Goal: Submit feedback/report problem

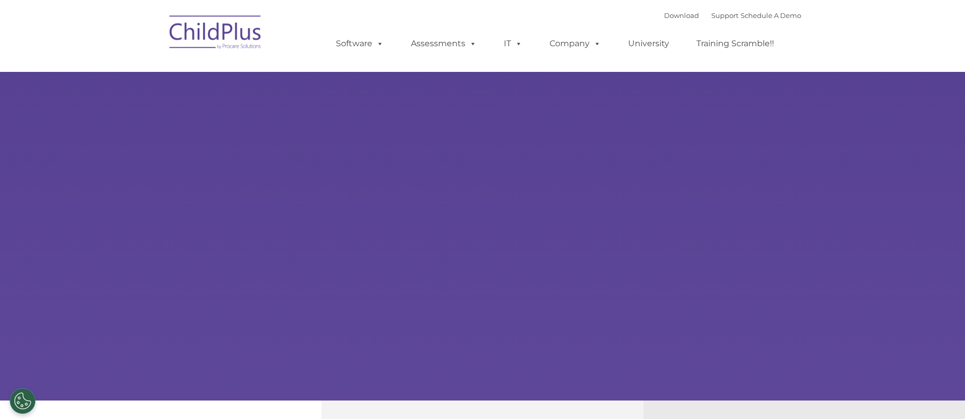
scroll to position [434, 0]
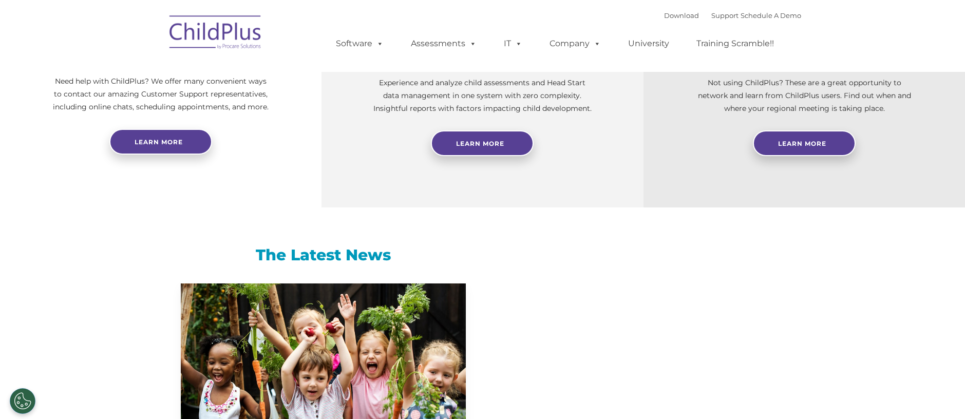
select select "MEDIUM"
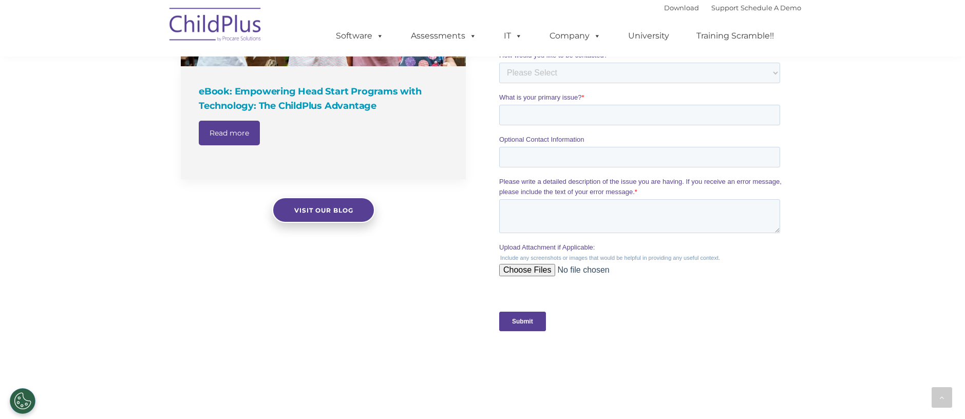
scroll to position [709, 0]
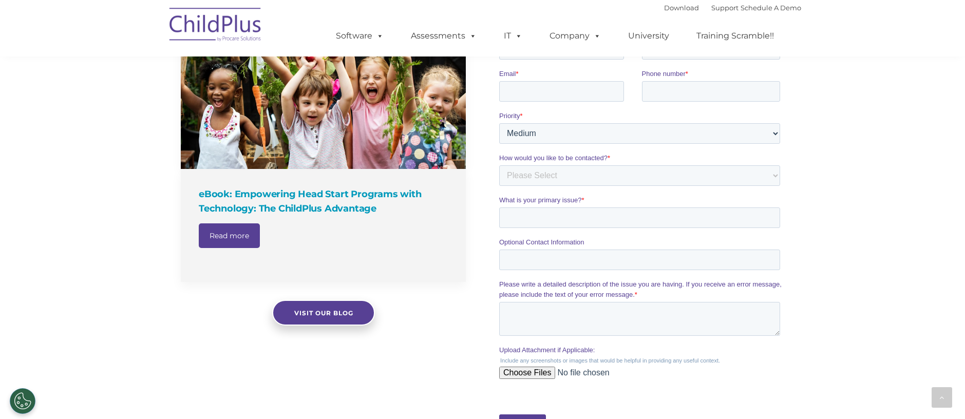
click at [696, 204] on label "What is your primary issue? *" at bounding box center [641, 200] width 285 height 10
click at [696, 207] on input "What is your primary issue? *" at bounding box center [639, 217] width 281 height 21
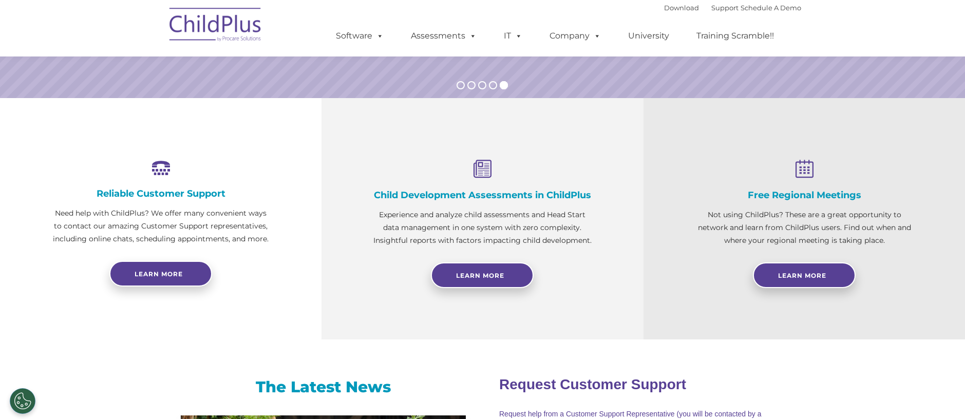
scroll to position [298, 0]
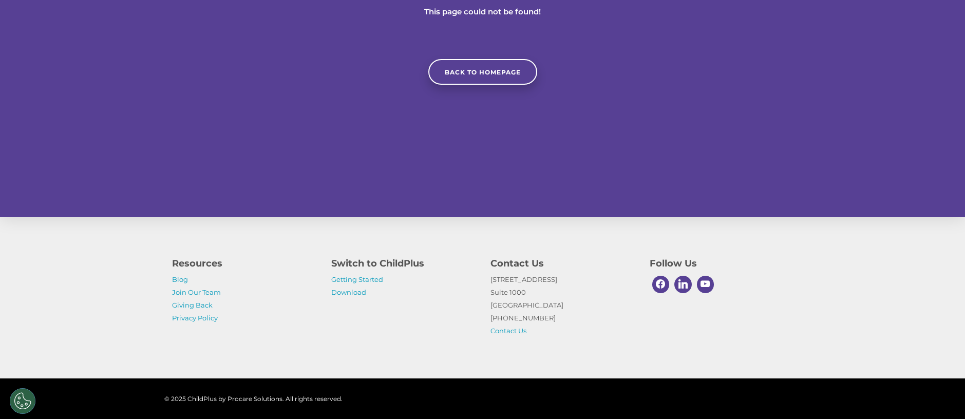
scroll to position [235, 0]
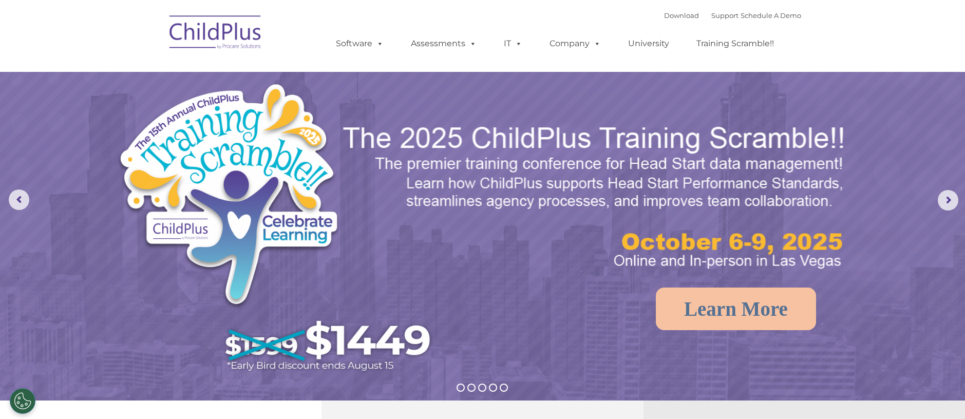
select select "MEDIUM"
